Goal: Information Seeking & Learning: Check status

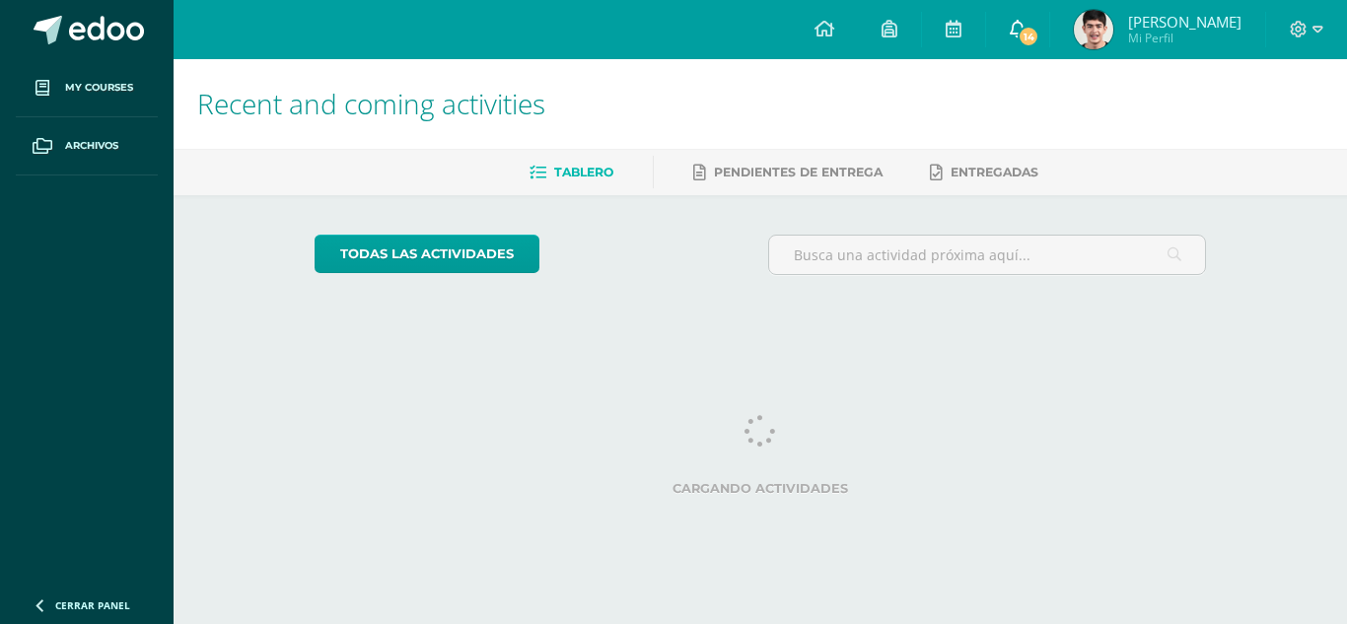
click at [1033, 45] on link "14" at bounding box center [1017, 29] width 63 height 59
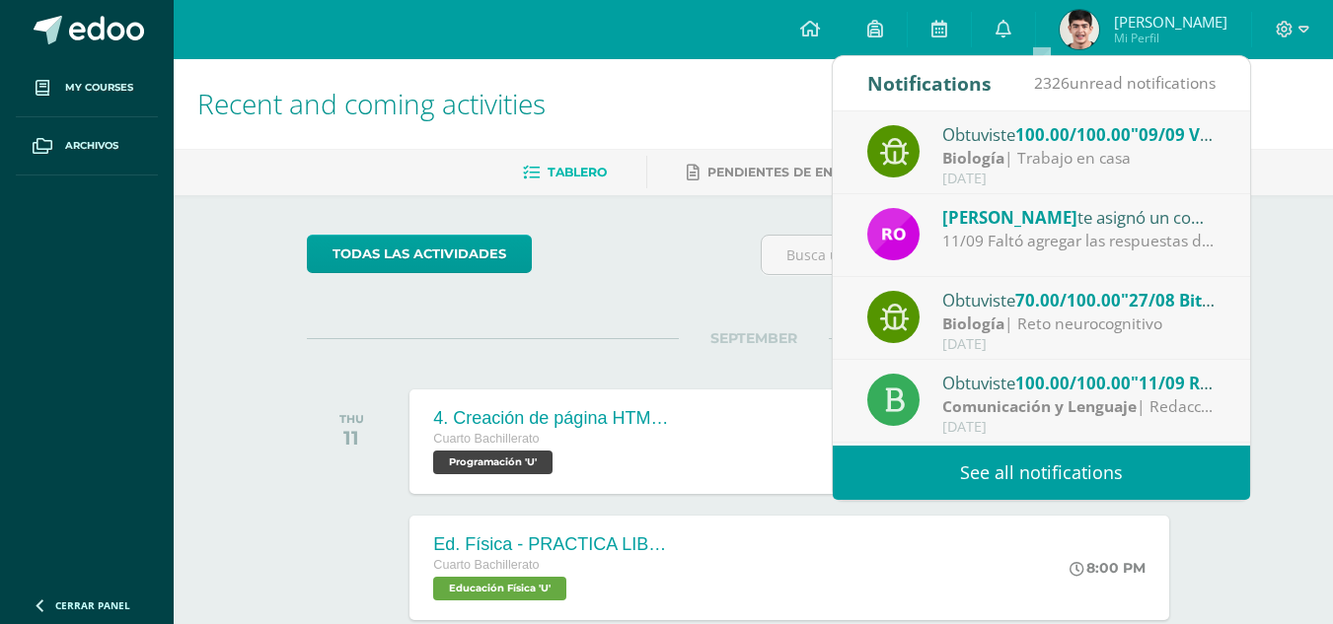
scroll to position [1, 0]
click at [1035, 251] on div "11/09 Faltó agregar las respuestas de las preguntas del programa." at bounding box center [1079, 240] width 274 height 23
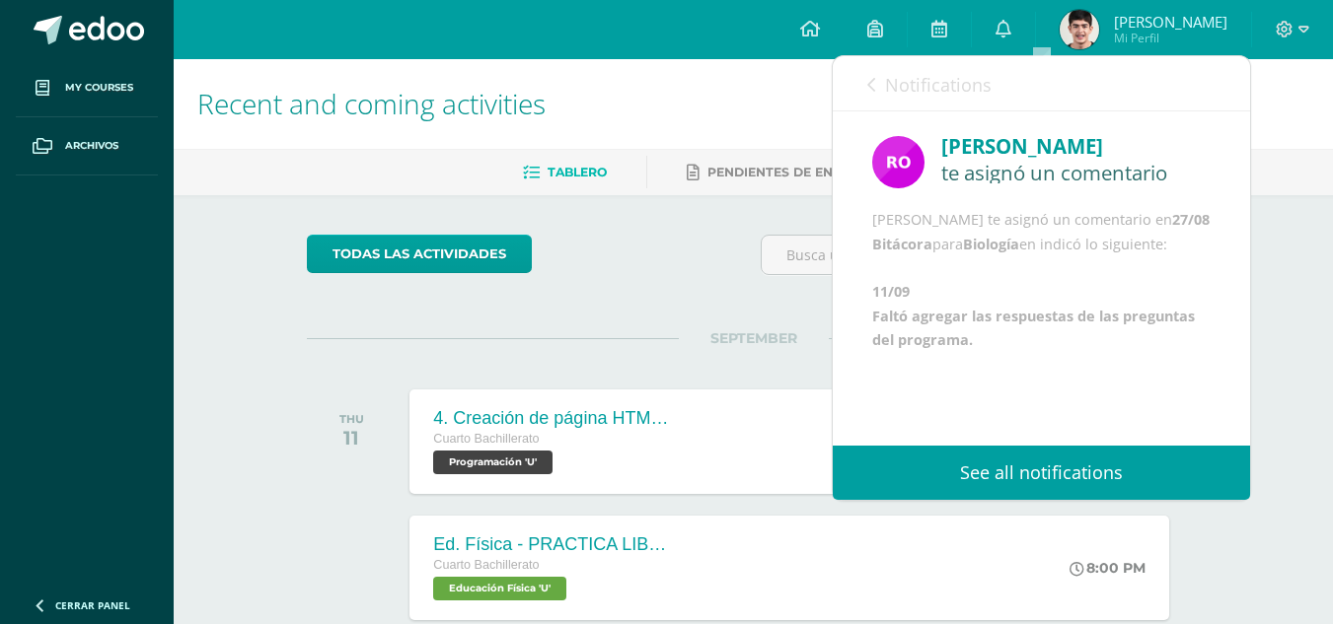
scroll to position [47, 0]
click at [909, 61] on link "Notifications" at bounding box center [929, 84] width 124 height 56
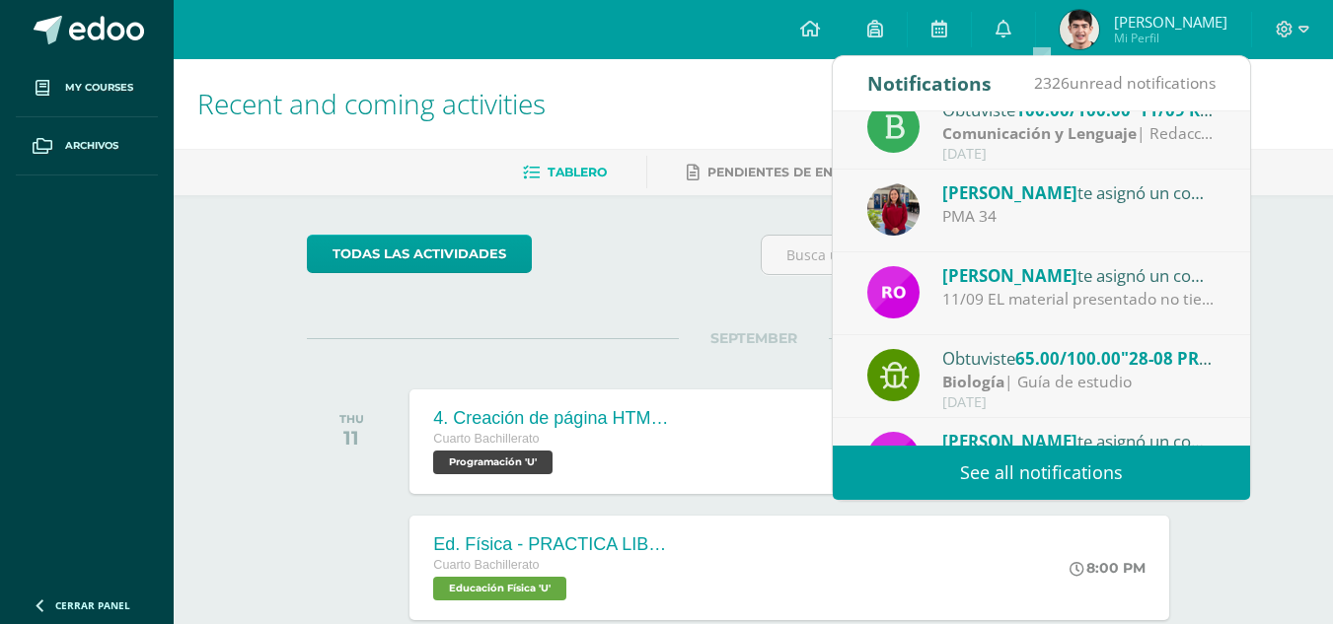
scroll to position [274, 0]
click at [1069, 298] on div "11/09 EL material presentado no tiene las características de una infografía y á…" at bounding box center [1079, 298] width 274 height 23
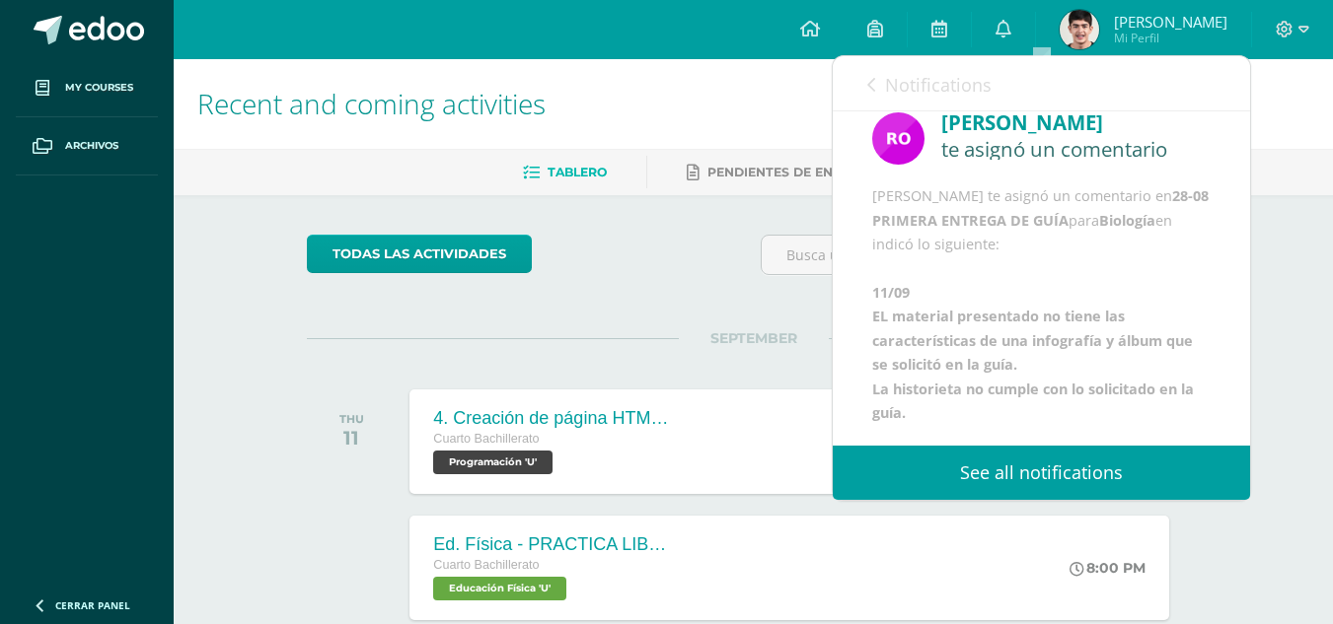
scroll to position [120, 0]
click at [898, 66] on link "Notifications" at bounding box center [929, 84] width 124 height 56
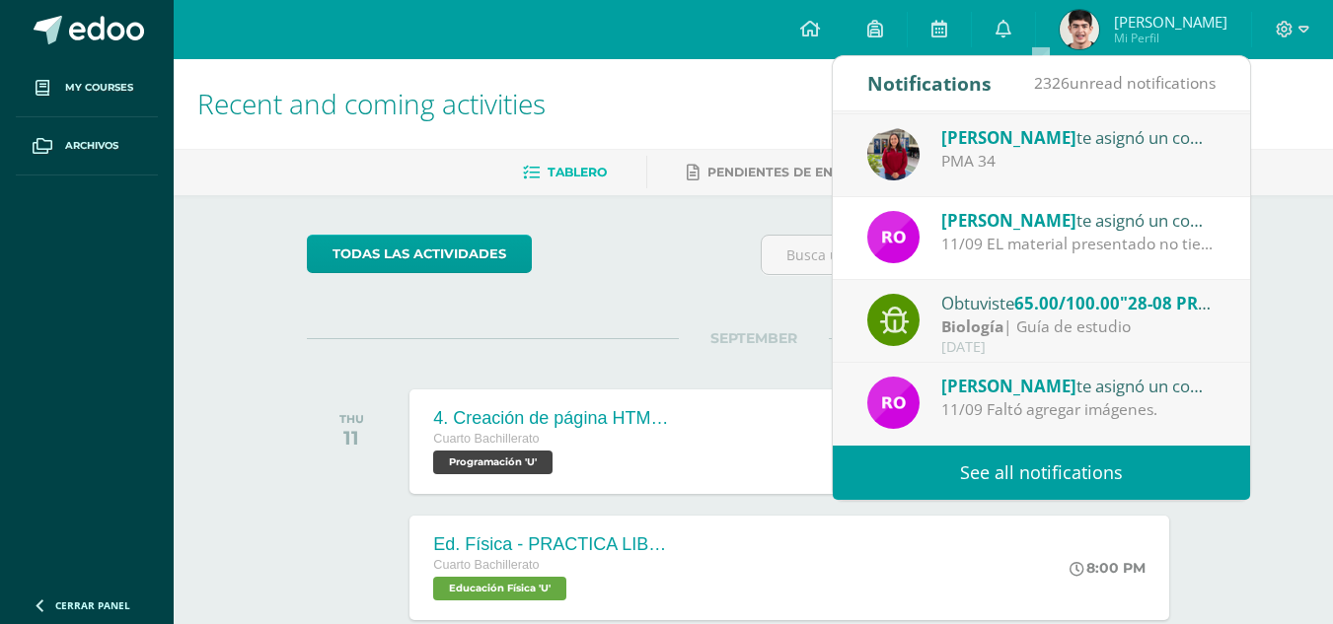
scroll to position [112, 0]
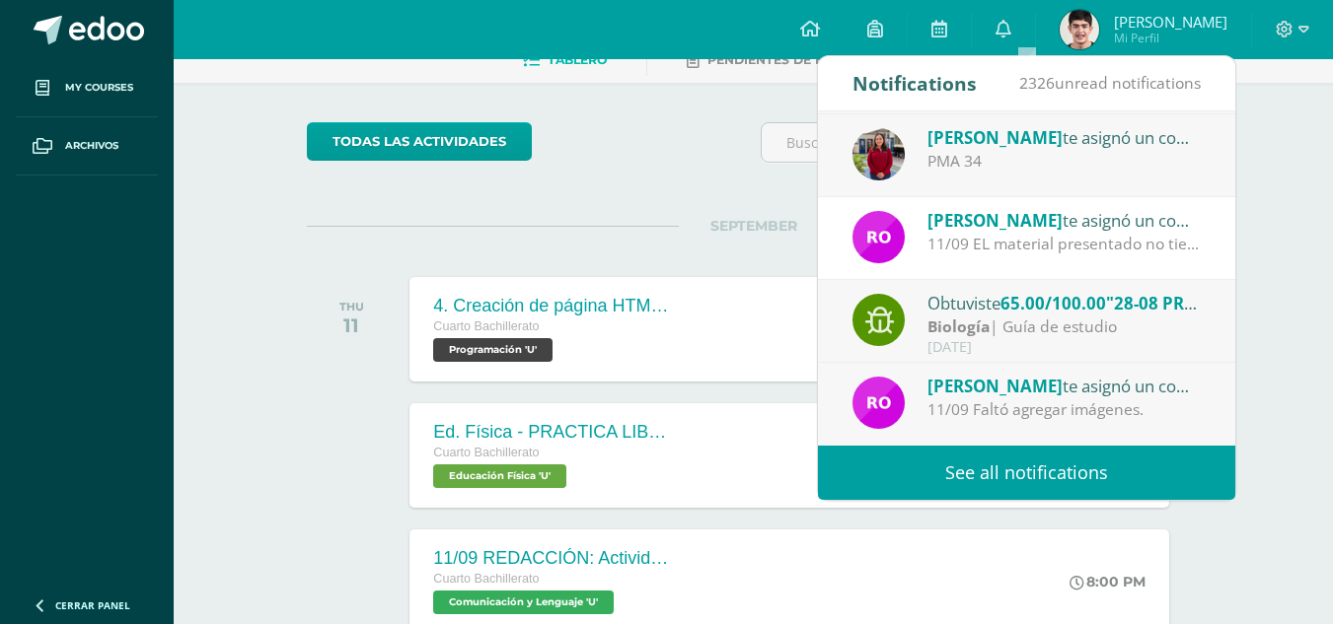
click at [1015, 455] on link "See all notifications" at bounding box center [1026, 473] width 417 height 54
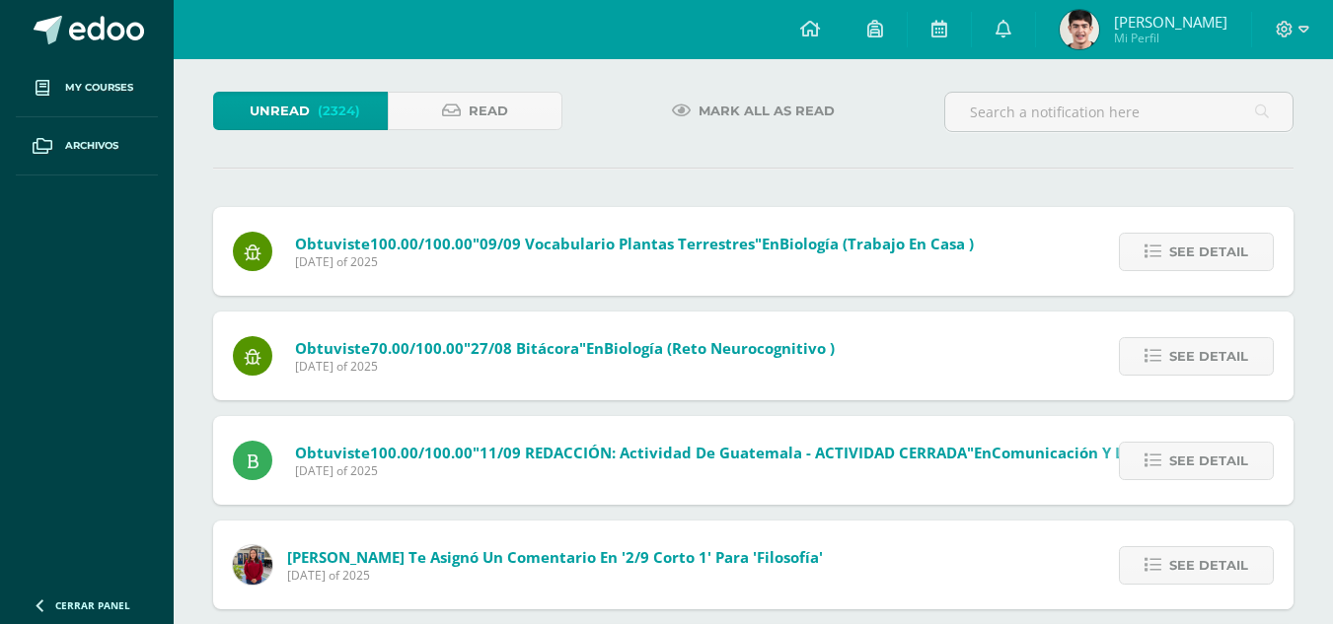
scroll to position [48, 0]
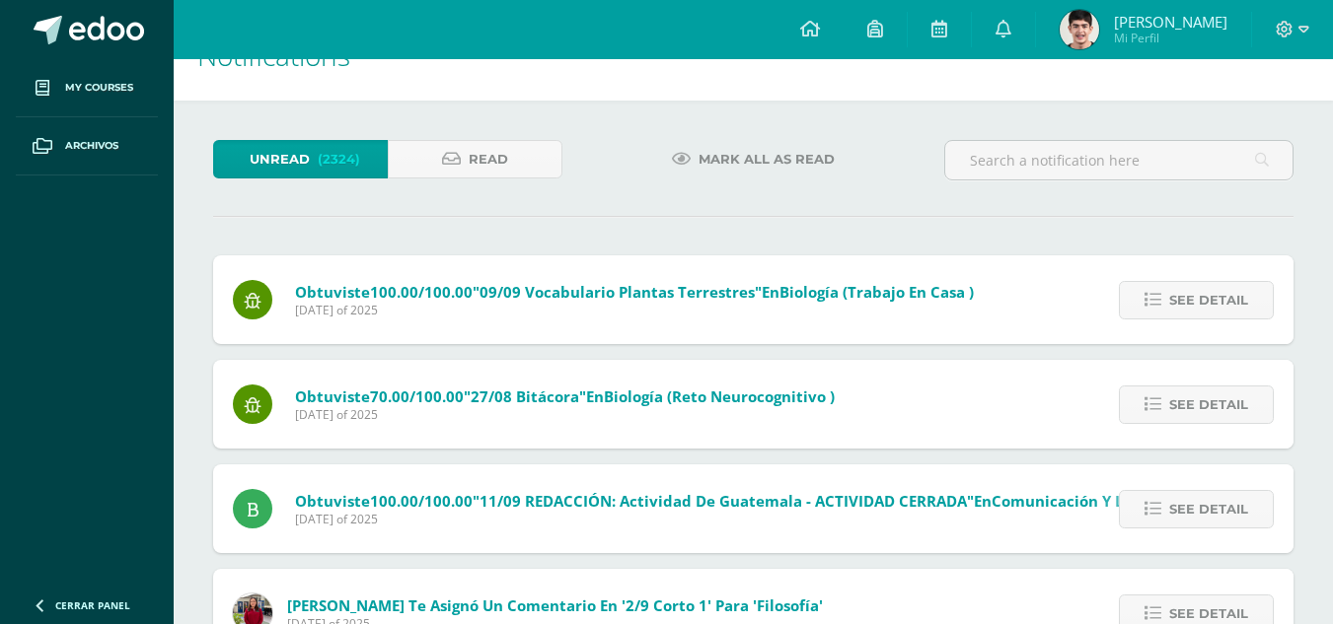
click at [1097, 36] on img at bounding box center [1078, 29] width 39 height 39
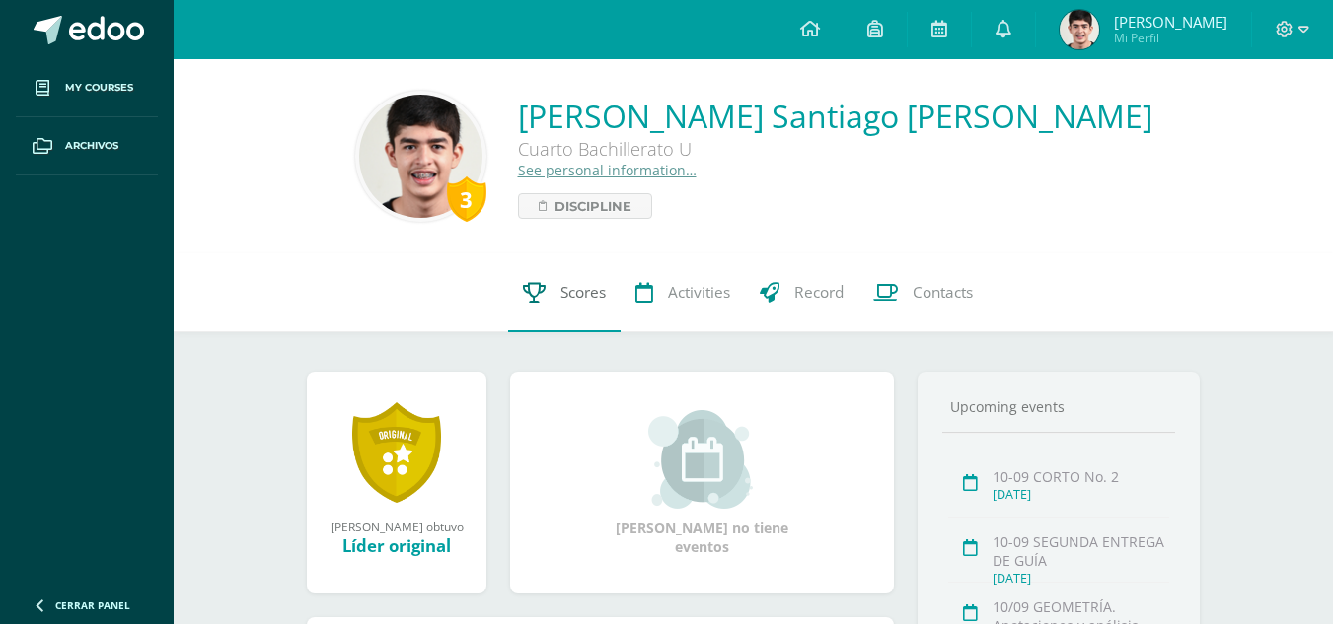
click at [560, 299] on span "Scores" at bounding box center [582, 292] width 45 height 21
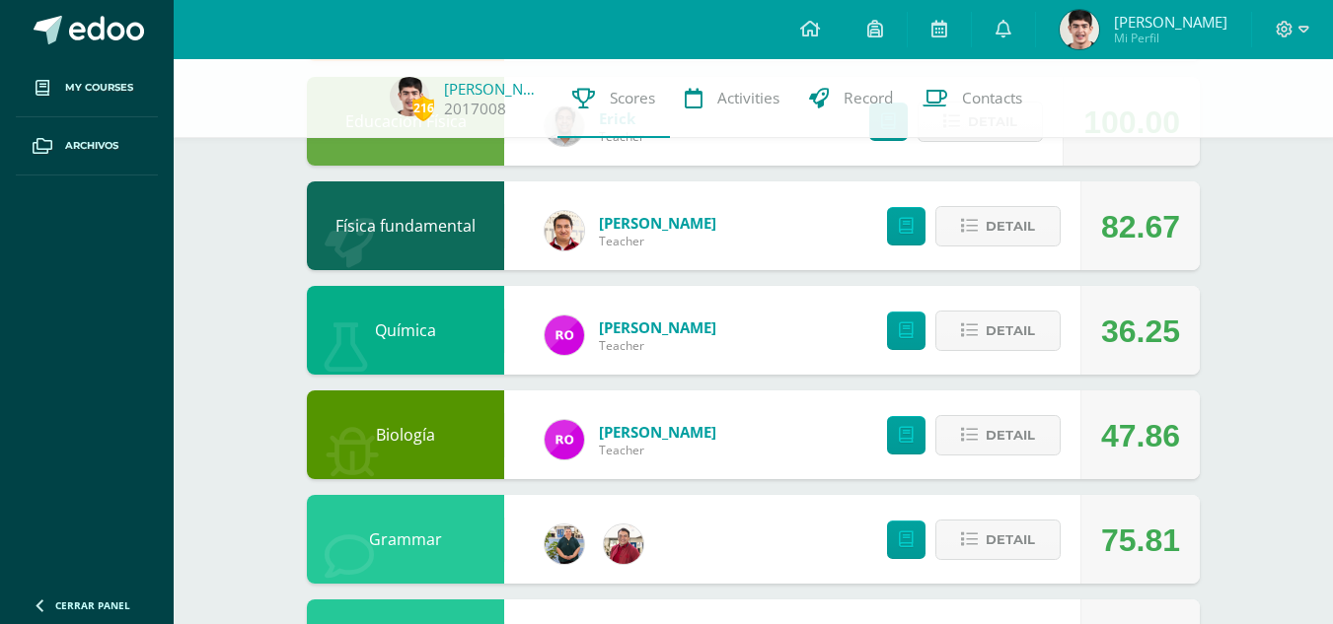
scroll to position [863, 0]
